Goal: Transaction & Acquisition: Purchase product/service

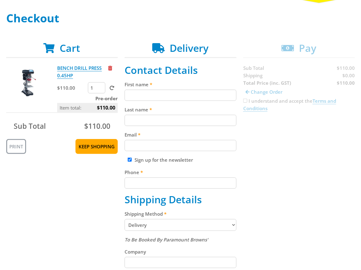
scroll to position [85, 0]
click at [157, 105] on fieldset "Contact Details First name Last name Email Sign up for the newsletter Phone Shi…" at bounding box center [181, 257] width 112 height 387
click at [163, 99] on input "First name" at bounding box center [181, 94] width 112 height 11
paste input "[PERSON_NAME]"
type input "[PERSON_NAME]"
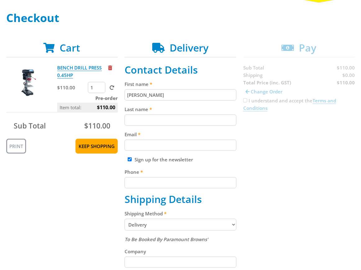
click at [157, 114] on div "Last name" at bounding box center [181, 116] width 112 height 20
click at [173, 121] on input "Last name" at bounding box center [181, 120] width 112 height 11
paste input "[PERSON_NAME]"
type input "[PERSON_NAME]"
drag, startPoint x: 289, startPoint y: 147, endPoint x: 350, endPoint y: 123, distance: 65.4
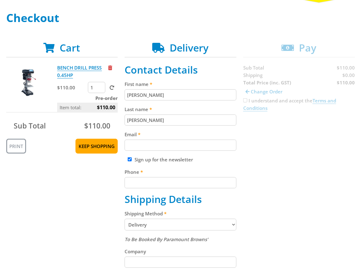
click at [291, 147] on div "Cart BENCH DRILL PRESS 0.45HP $110.00 1 Pre-order Item total: $110.00 Sub Total…" at bounding box center [180, 257] width 349 height 431
click at [229, 140] on input "Email" at bounding box center [181, 145] width 112 height 11
paste input "[EMAIL_ADDRESS][DOMAIN_NAME]"
type input "[EMAIL_ADDRESS][DOMAIN_NAME]"
click at [292, 144] on div "Cart BENCH DRILL PRESS 0.45HP $110.00 1 Pre-order Item total: $110.00 Sub Total…" at bounding box center [180, 257] width 349 height 431
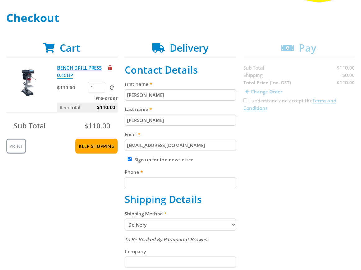
click at [222, 183] on input "Phone" at bounding box center [181, 182] width 112 height 11
paste input "[PHONE_NUMBER]"
type input "[PHONE_NUMBER]"
click at [280, 177] on div "Cart BENCH DRILL PRESS 0.45HP $110.00 1 Pre-order Item total: $110.00 Sub Total…" at bounding box center [180, 257] width 349 height 431
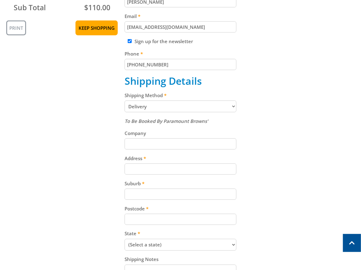
scroll to position [207, 0]
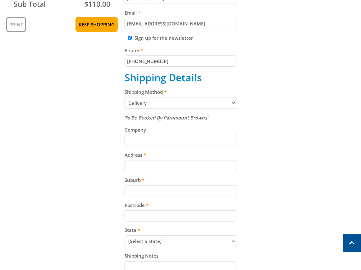
click at [196, 98] on select "Pickup from Gepps Cross Delivery" at bounding box center [181, 103] width 112 height 12
click at [195, 100] on select "Pickup from Gepps Cross Delivery" at bounding box center [181, 103] width 112 height 12
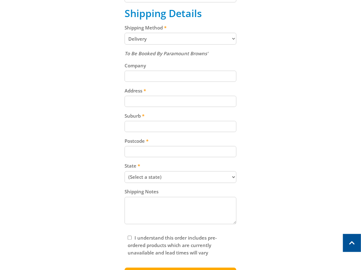
scroll to position [273, 0]
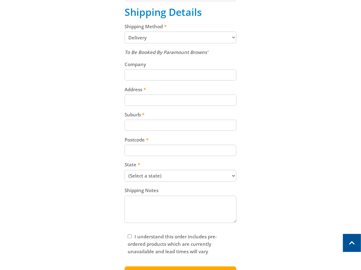
click at [206, 103] on input "Address" at bounding box center [181, 100] width 112 height 11
paste input "[STREET_ADDRESS]"
type input "[STREET_ADDRESS]"
click at [265, 114] on div "Cart BENCH DRILL PRESS 0.45HP $110.00 1 Pre-order Item total: $110.00 Sub Total…" at bounding box center [180, 70] width 349 height 431
click at [209, 130] on input "Suburb" at bounding box center [181, 125] width 112 height 11
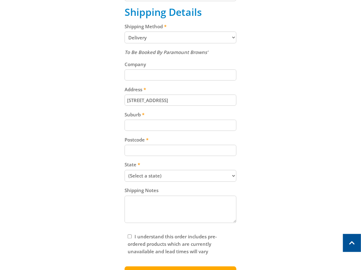
paste input "Gepps Cross"
type input "Gepps Cross"
click at [270, 129] on div "Cart BENCH DRILL PRESS 0.45HP $110.00 1 Pre-order Item total: $110.00 Sub Total…" at bounding box center [180, 70] width 349 height 431
click at [198, 150] on input "Postcode" at bounding box center [181, 150] width 112 height 11
click at [217, 147] on input "Postcode" at bounding box center [181, 150] width 112 height 11
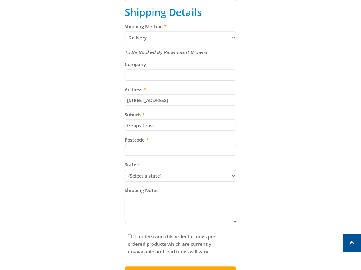
paste input "5094"
type input "5094"
click at [213, 181] on div "5094 GEPPS CROSS, SA" at bounding box center [181, 178] width 112 height 9
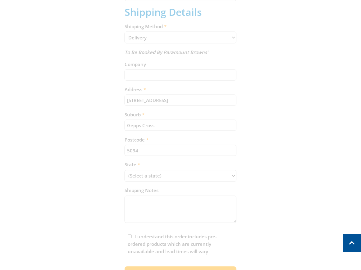
click at [213, 180] on div "Cart BENCH DRILL PRESS 0.45HP $110.00 1 Pre-order Item total: $110.00 Sub Total…" at bounding box center [180, 70] width 349 height 431
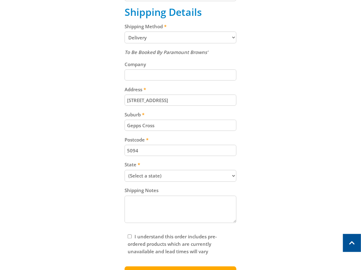
click at [213, 180] on select "(Select a state) South Australia Victoria New South Wales Queensland Western Au…" at bounding box center [181, 176] width 112 height 12
select select "SA"
click at [125, 172] on select "(Select a state) South Australia Victoria New South Wales Queensland Western Au…" at bounding box center [181, 176] width 112 height 12
click at [296, 159] on div "Cart BENCH DRILL PRESS 0.45HP $110.00 1 Pre-order Item total: $110.00 Sub Total…" at bounding box center [180, 70] width 349 height 431
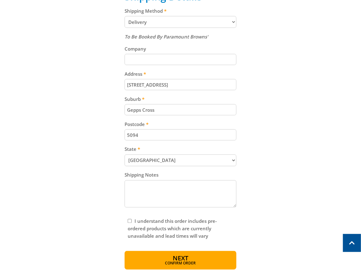
scroll to position [327, 0]
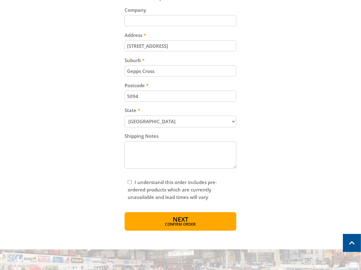
click at [130, 183] on input "I understand this order includes pre-ordered products which are currently unava…" at bounding box center [130, 183] width 4 height 4
checkbox input "true"
click at [168, 225] on span "Confirm order" at bounding box center [180, 226] width 85 height 4
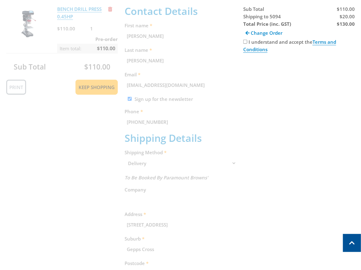
scroll to position [15, 0]
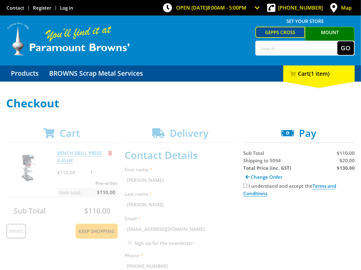
click at [346, 158] on span "$20.00" at bounding box center [347, 161] width 15 height 6
copy span "20.00"
click at [347, 170] on strong "$130.00" at bounding box center [346, 168] width 18 height 6
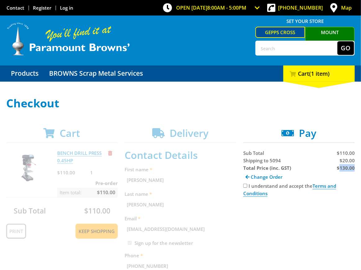
copy strong "130.00"
